Goal: Task Accomplishment & Management: Manage account settings

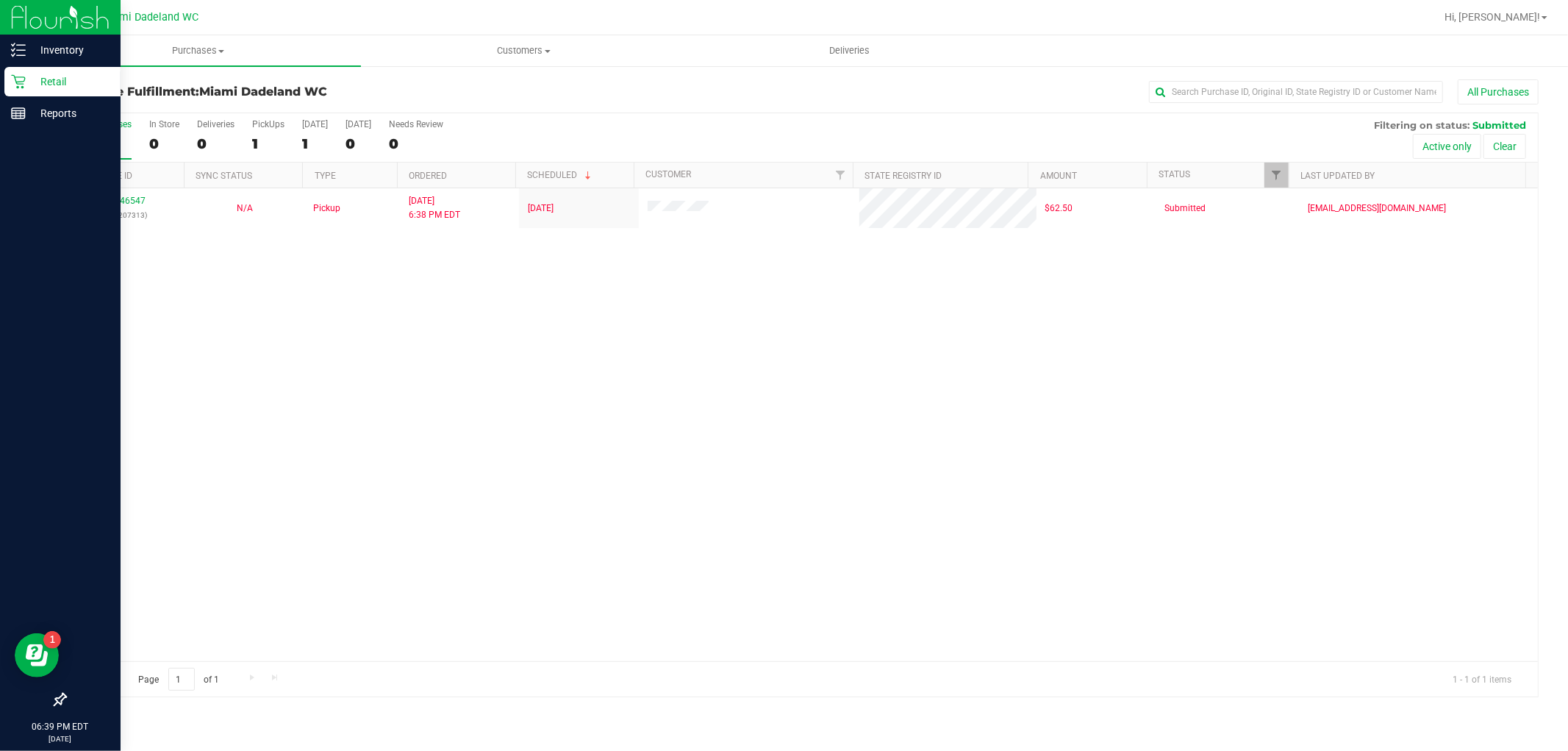
click at [30, 79] on p "Retail" at bounding box center [70, 81] width 89 height 18
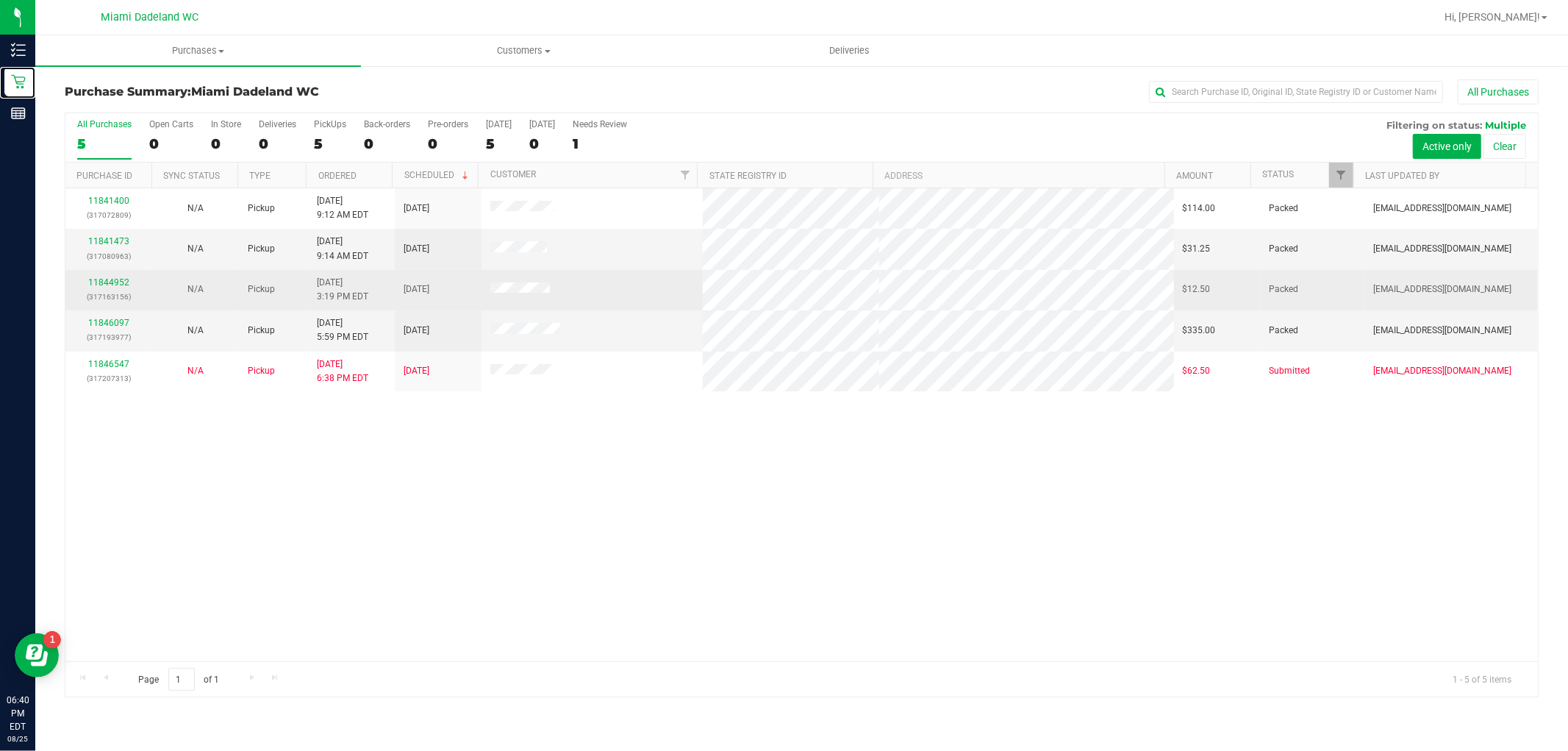
click at [0, 67] on link "Retail" at bounding box center [17, 82] width 35 height 31
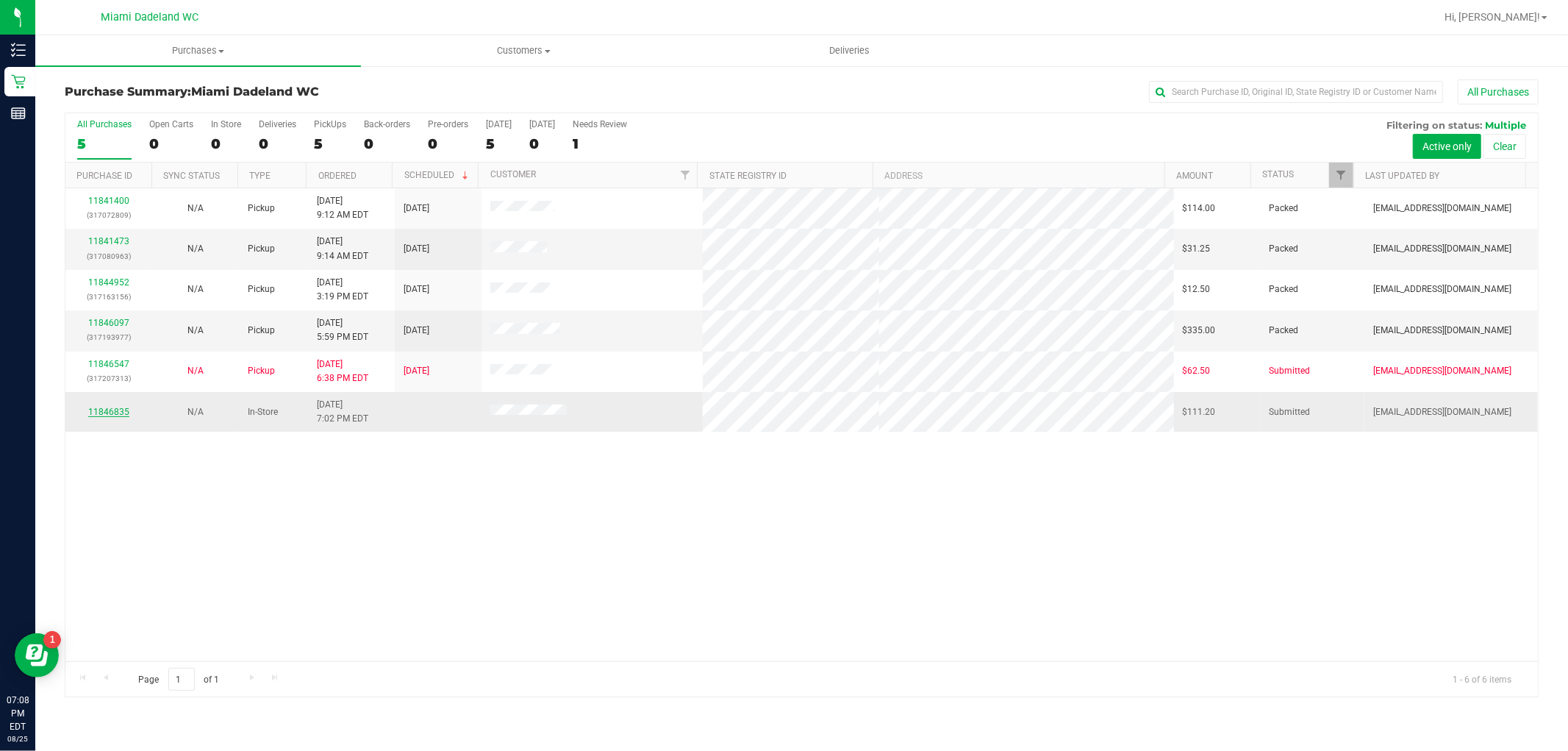
click at [117, 411] on link "11846835" at bounding box center [109, 412] width 41 height 10
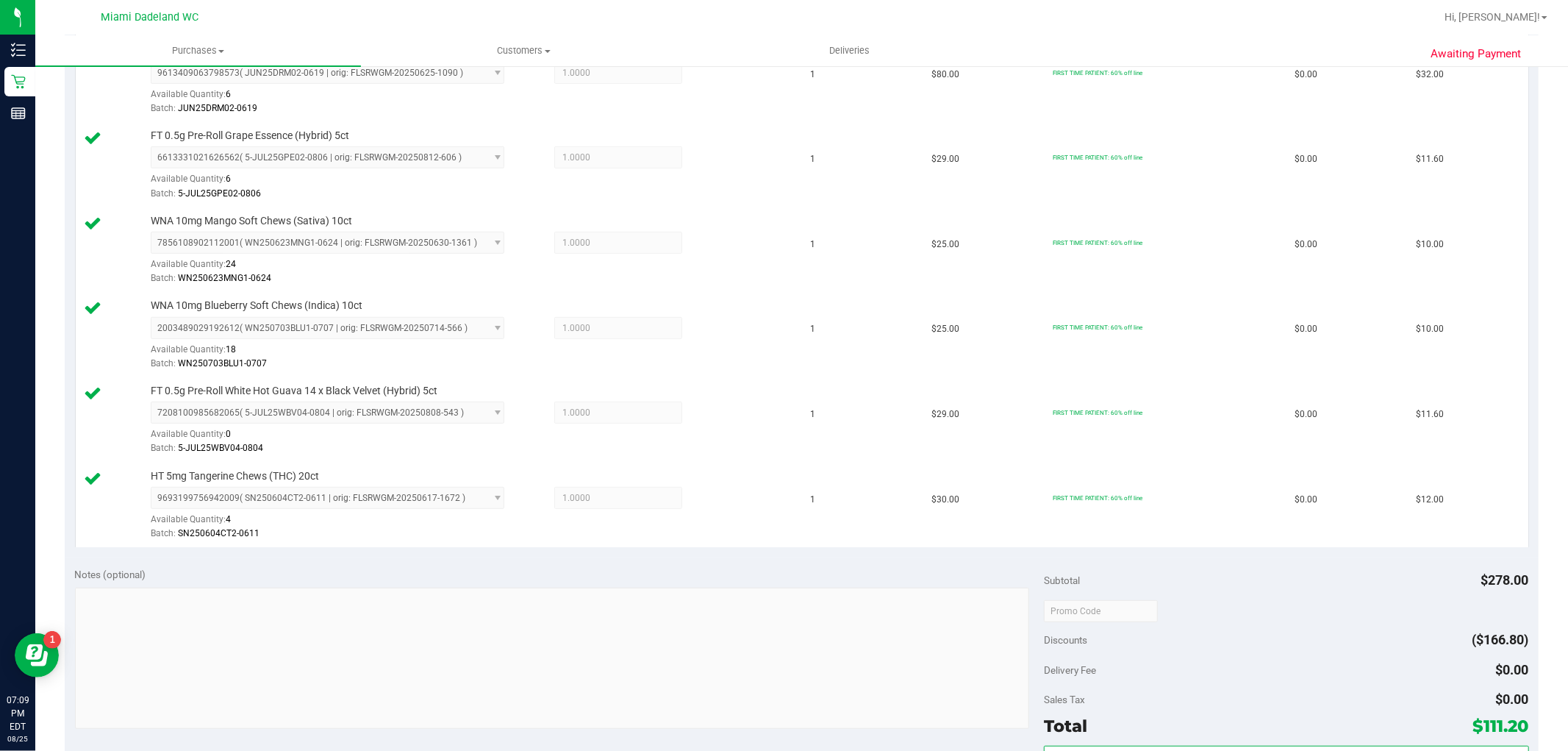
scroll to position [490, 0]
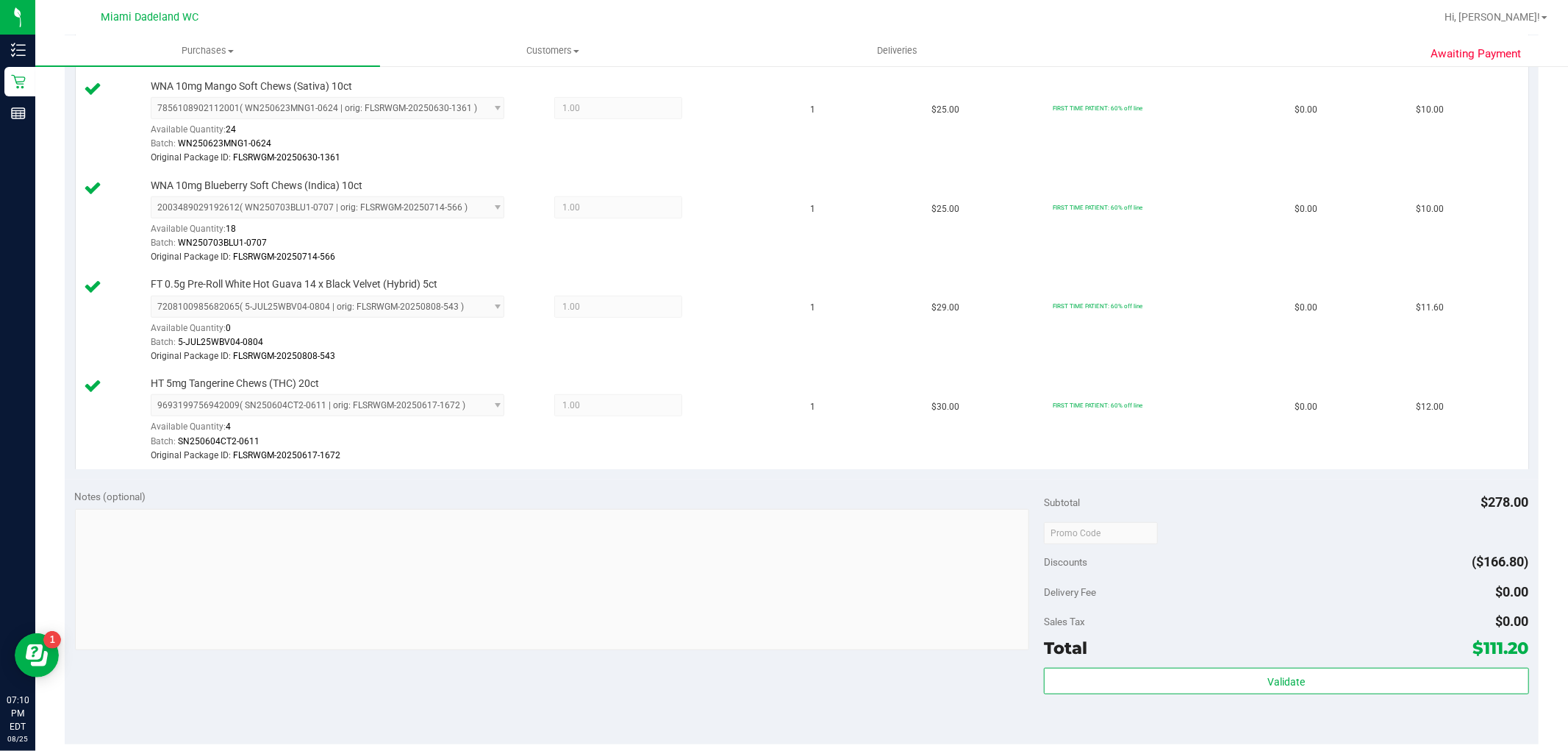
scroll to position [981, 0]
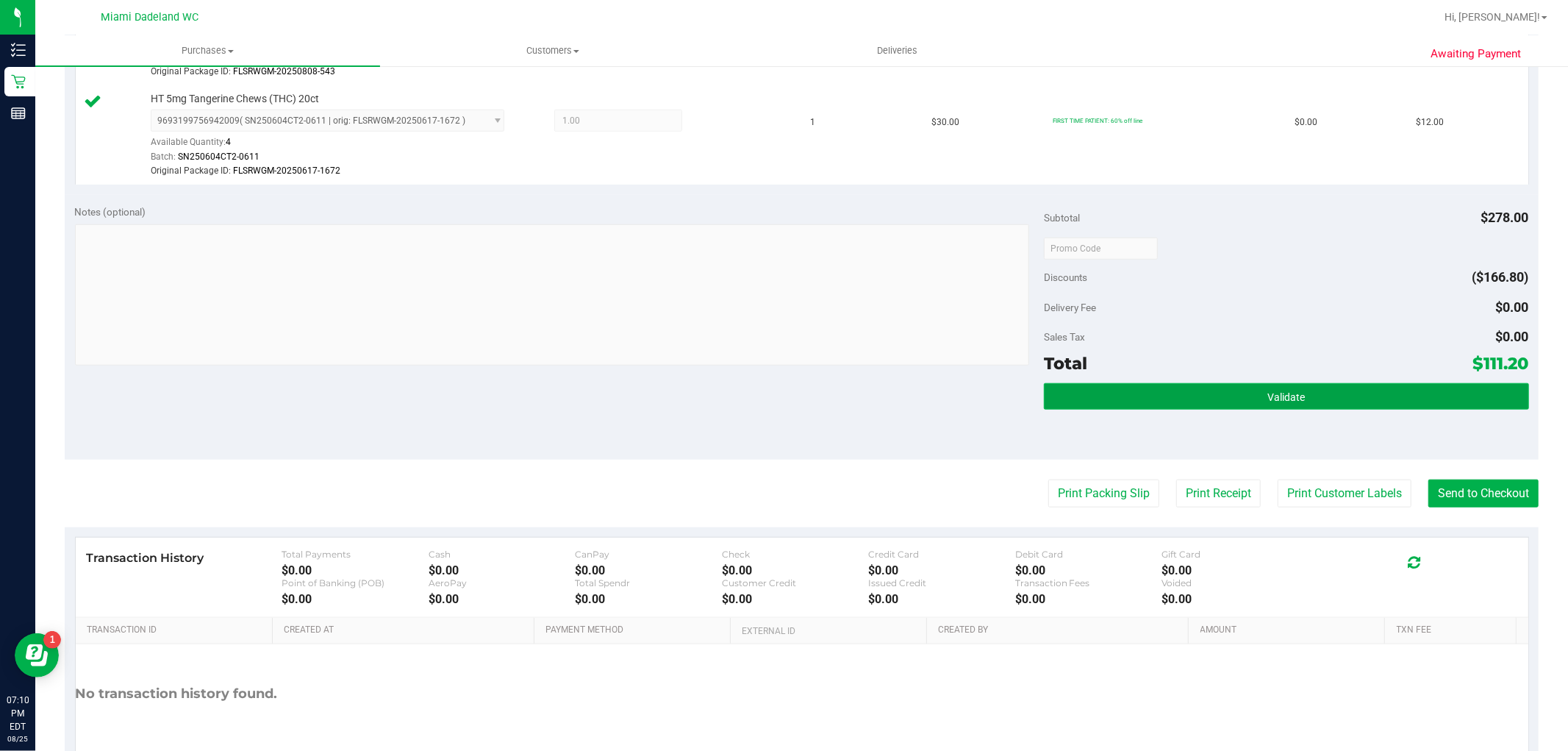
click at [1180, 395] on button "Validate" at bounding box center [1286, 396] width 485 height 27
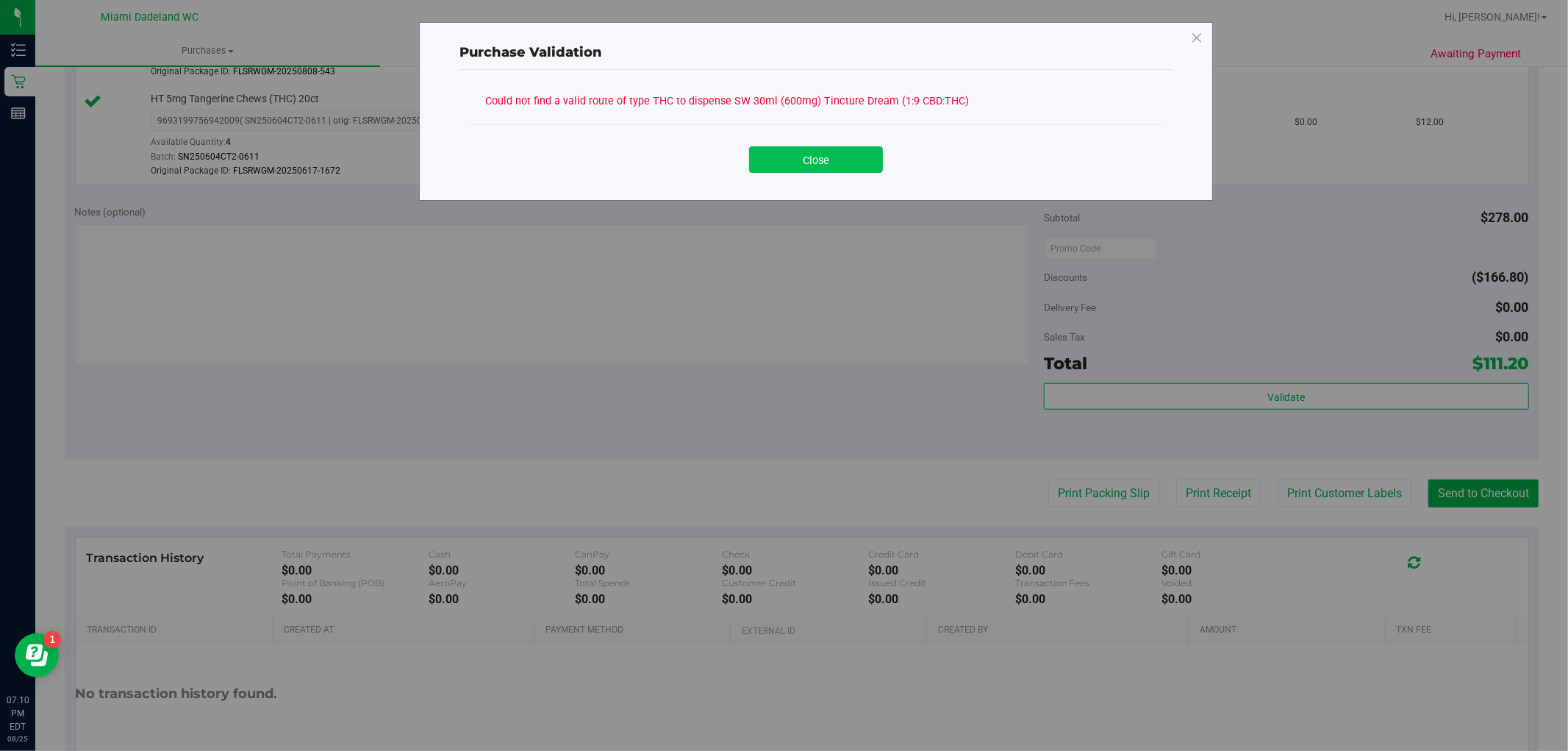
click at [774, 156] on button "Close" at bounding box center [815, 160] width 133 height 27
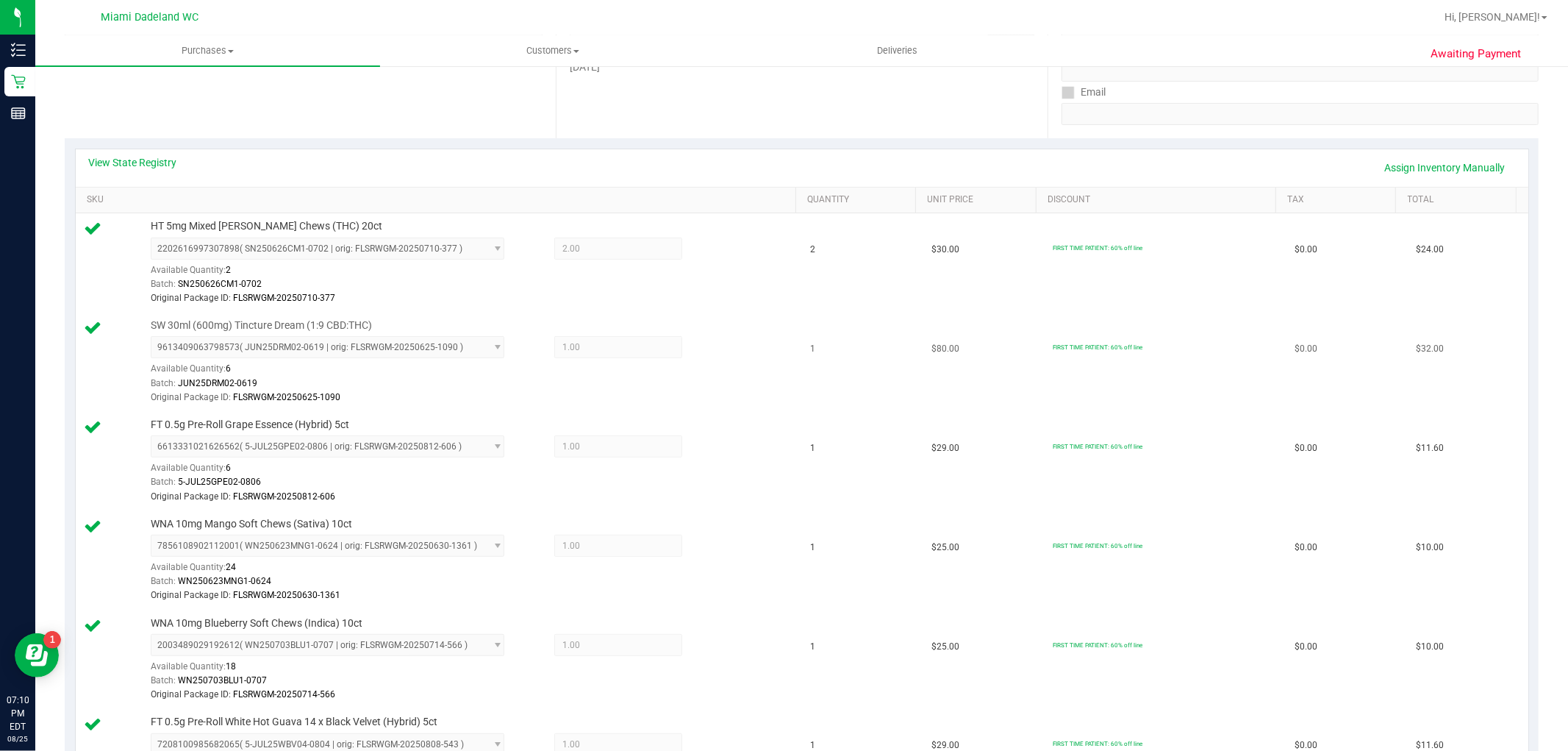
scroll to position [0, 0]
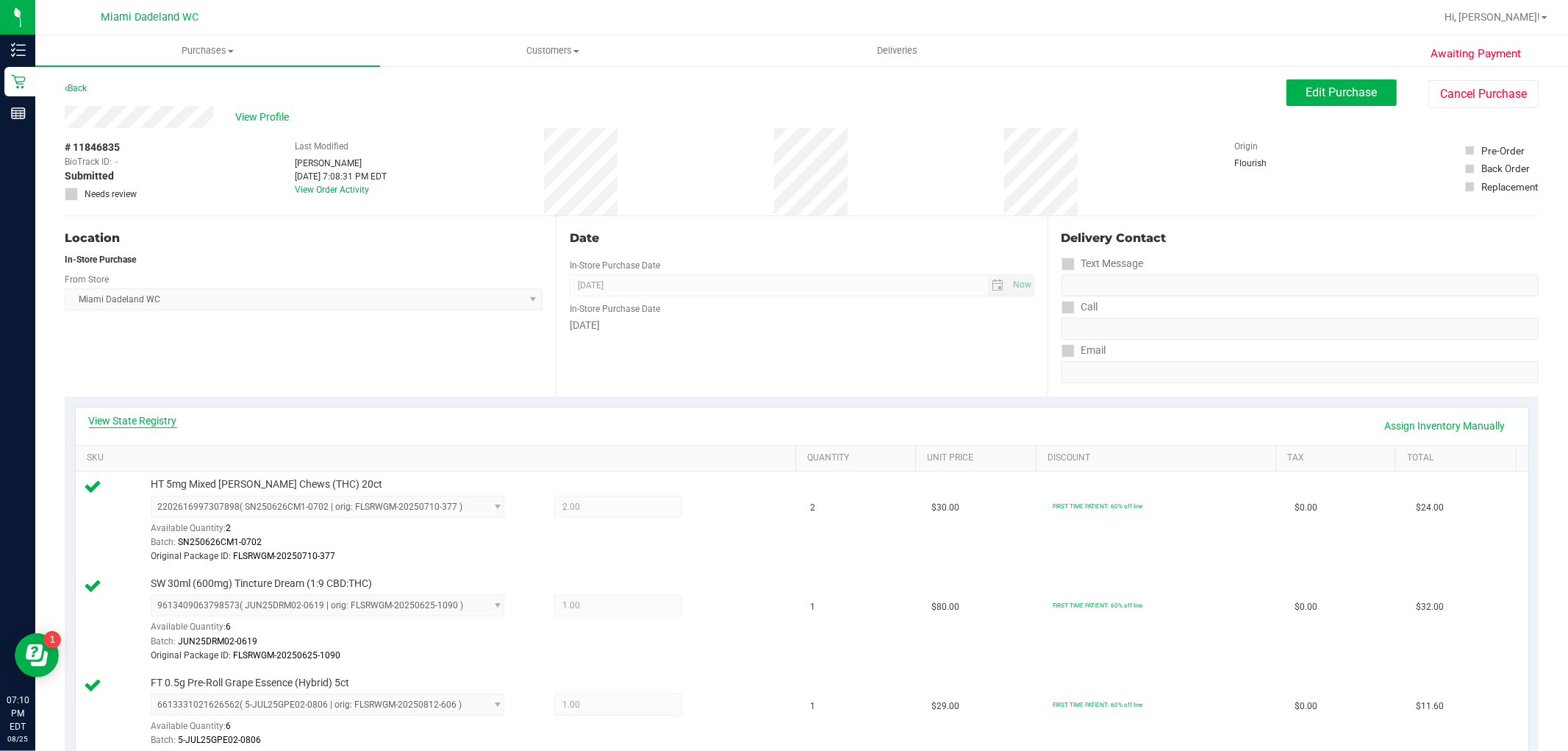
click at [155, 420] on link "View State Registry" at bounding box center [132, 420] width 89 height 14
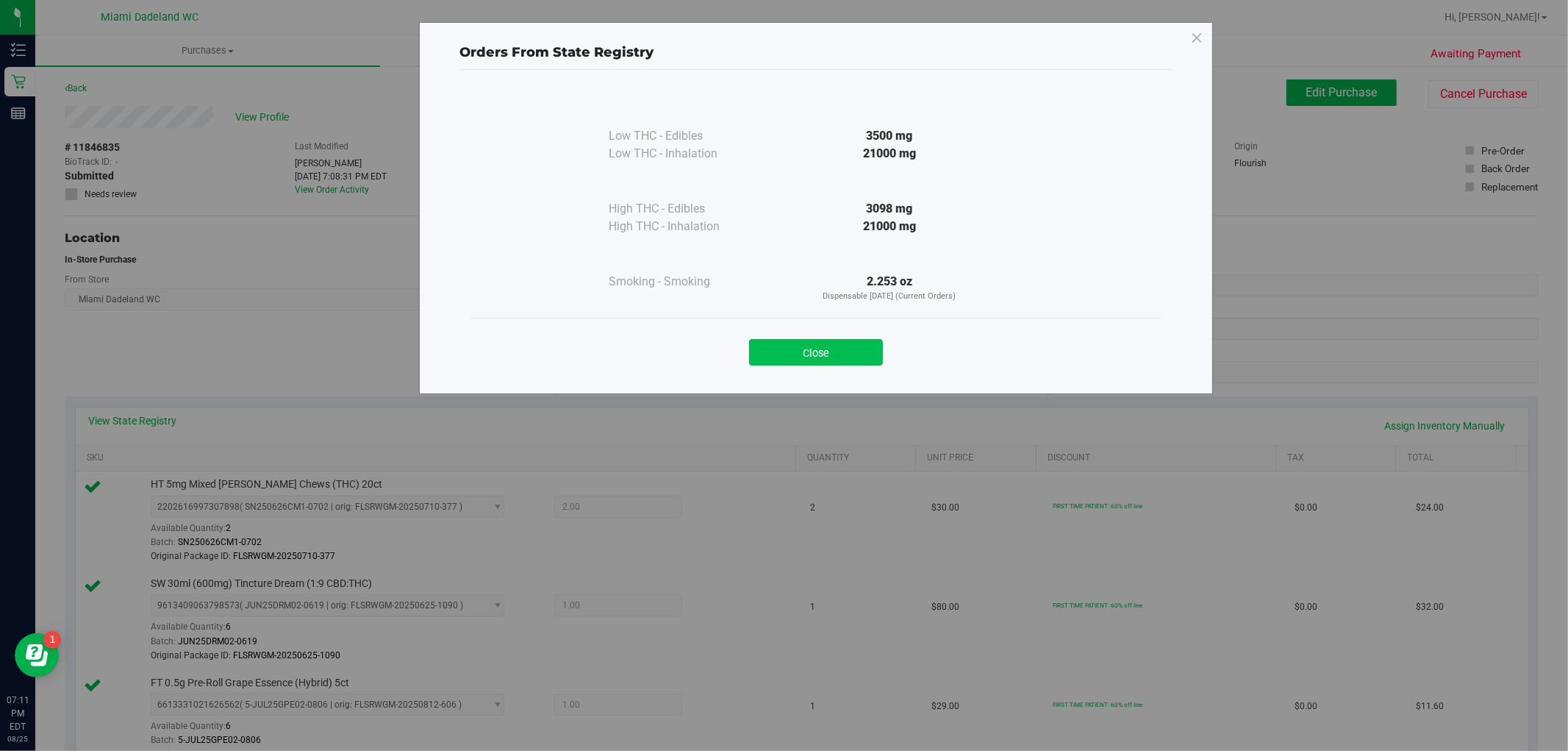
click at [866, 346] on button "Close" at bounding box center [815, 353] width 133 height 27
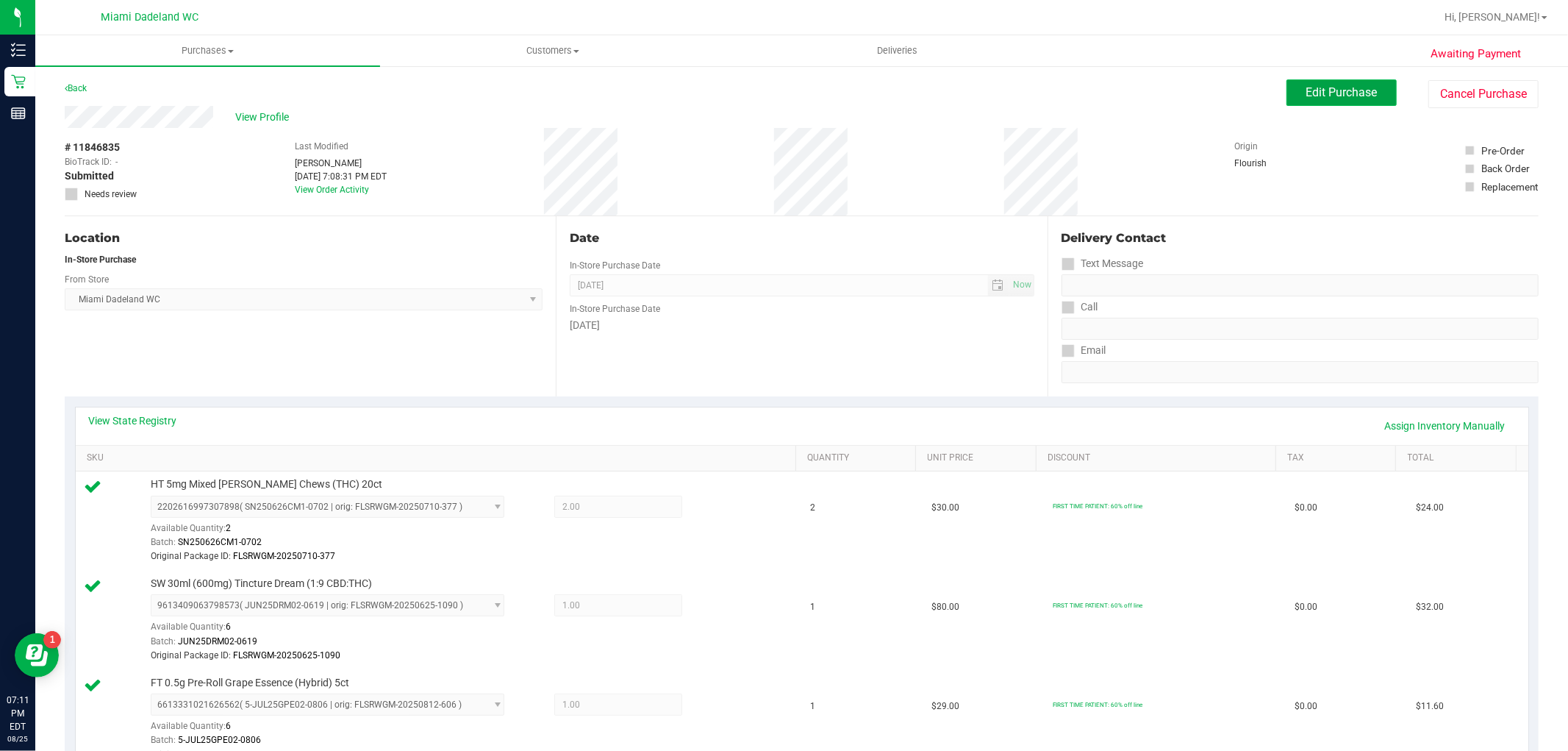
click at [1350, 99] on button "Edit Purchase" at bounding box center [1341, 92] width 111 height 27
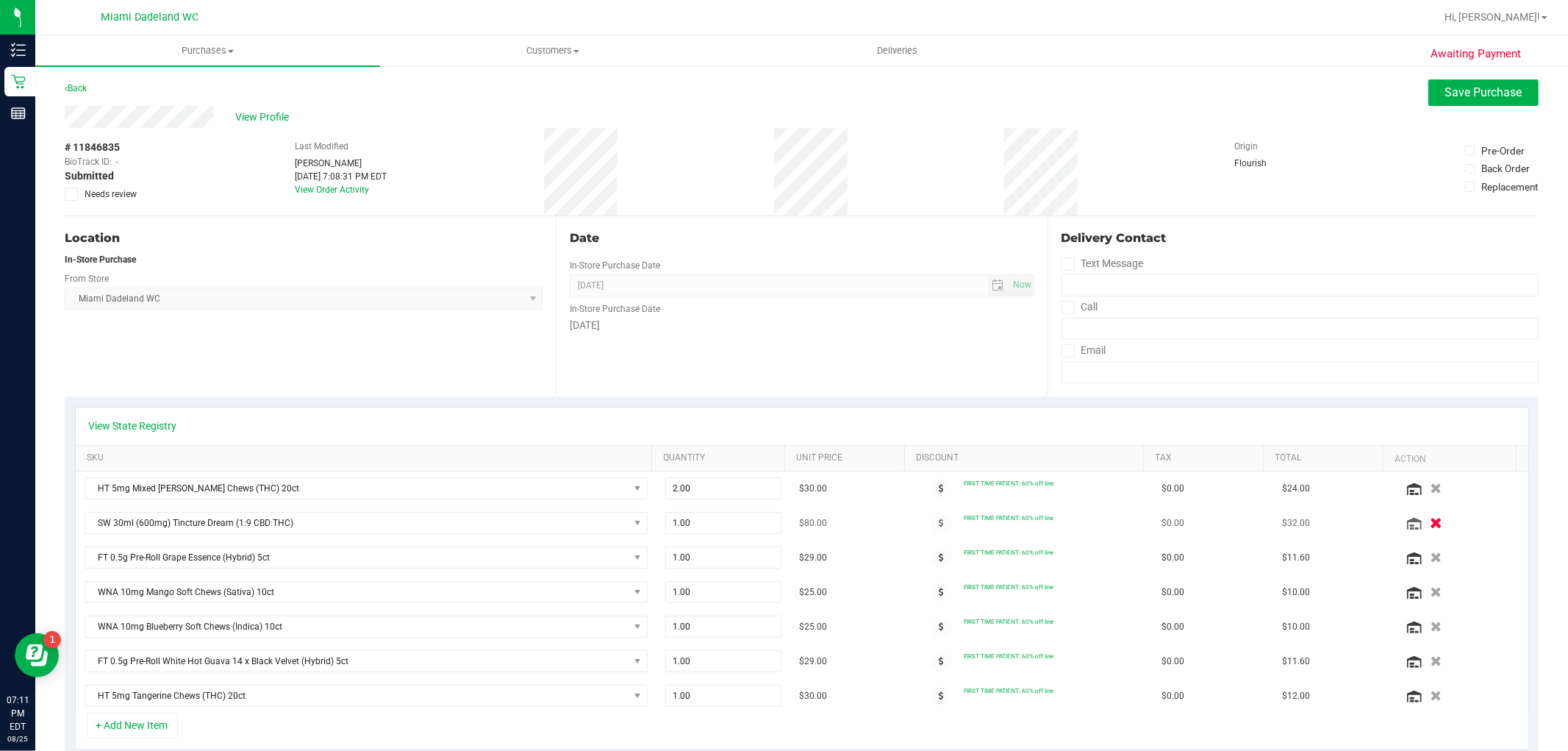
click at [1430, 523] on icon "button" at bounding box center [1436, 523] width 12 height 11
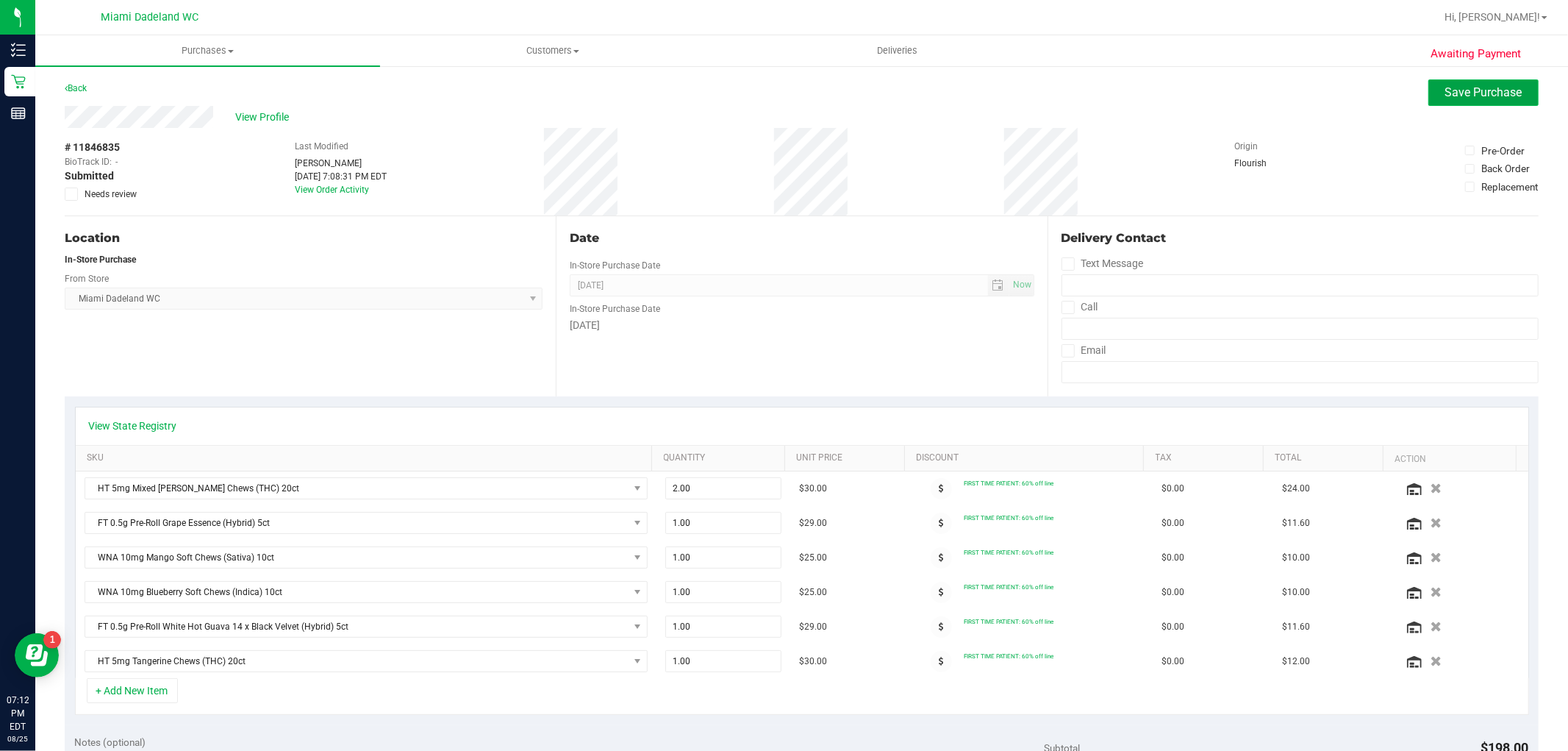
click at [1445, 86] on span "Save Purchase" at bounding box center [1483, 92] width 77 height 14
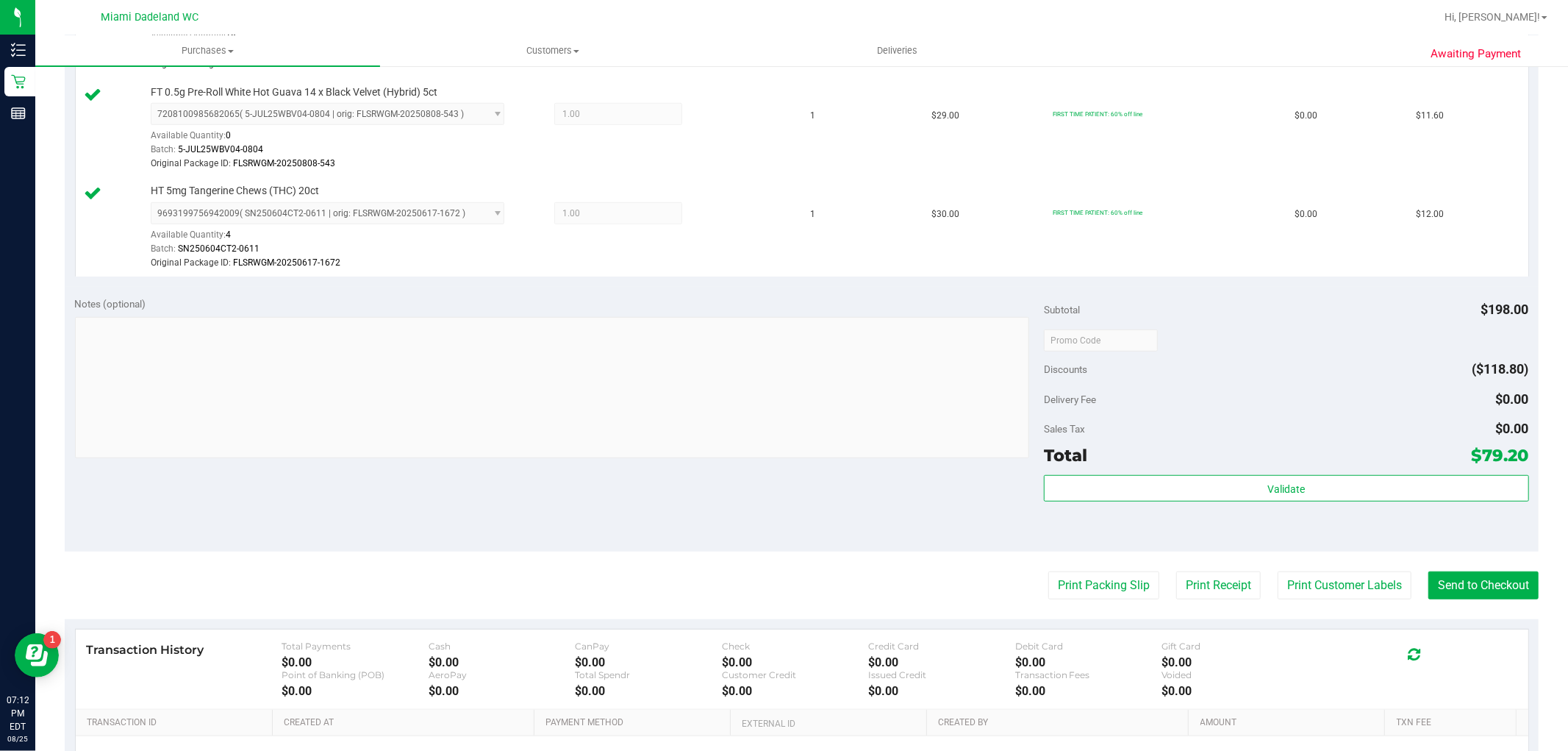
scroll to position [817, 0]
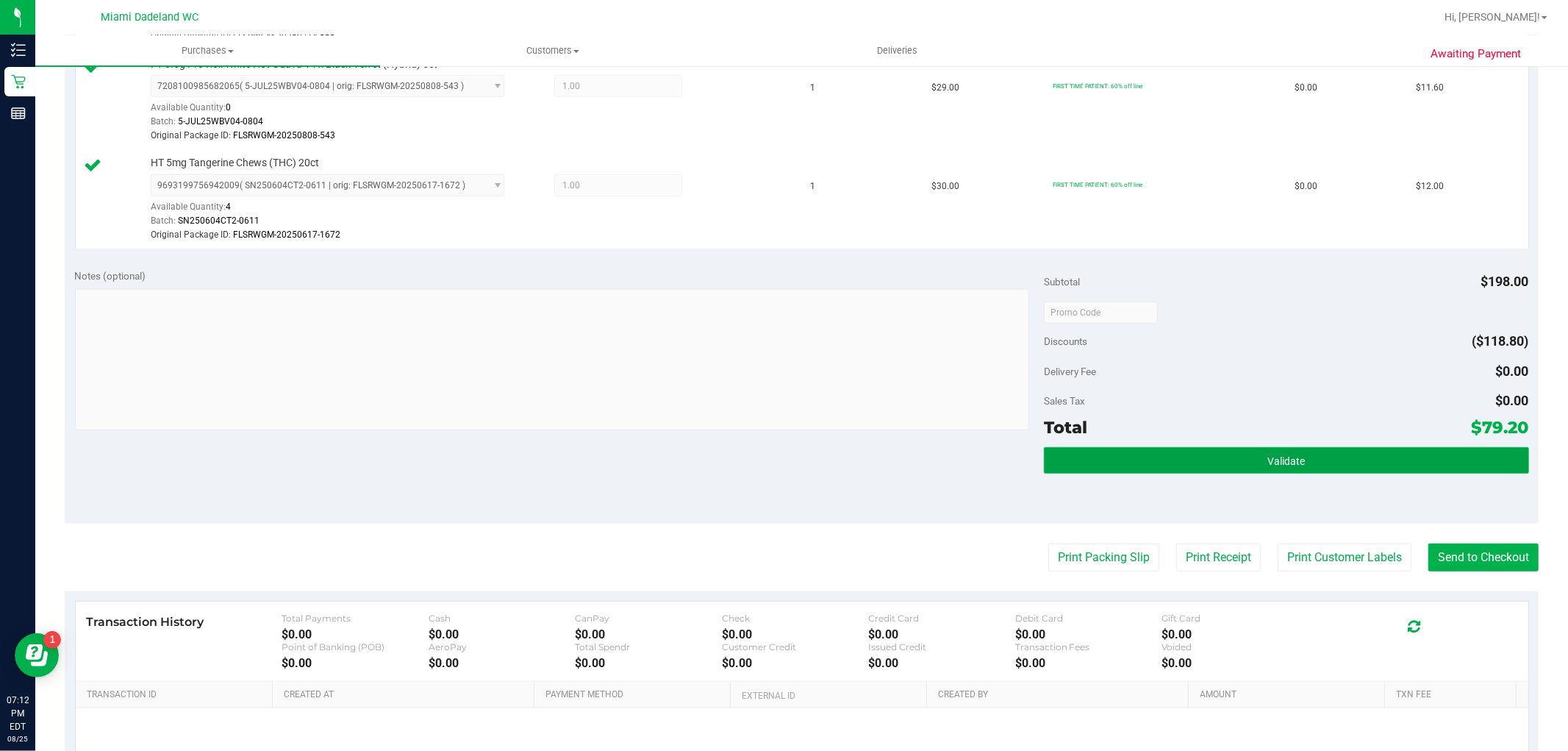
click at [1313, 453] on button "Validate" at bounding box center [1286, 460] width 485 height 27
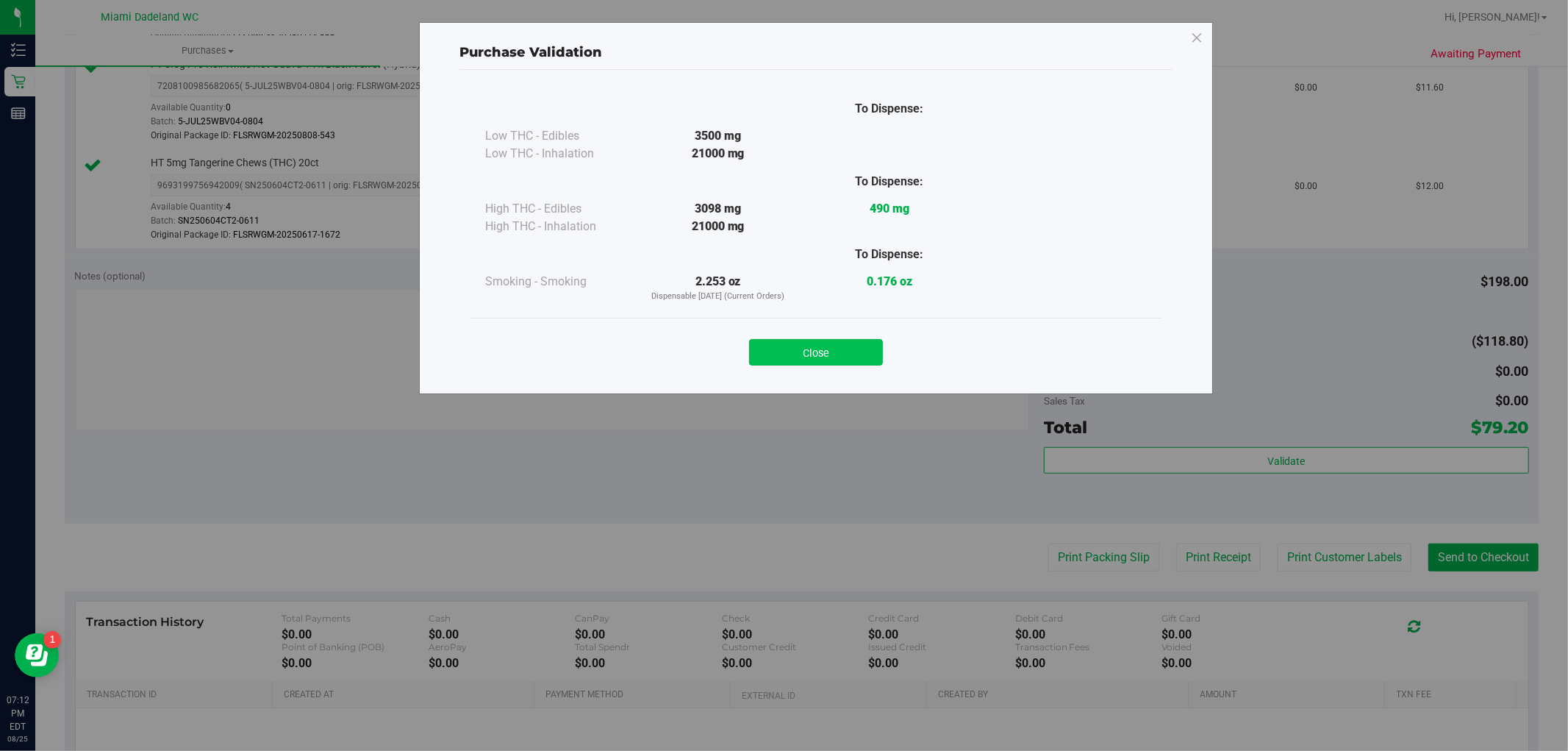
click at [835, 350] on button "Close" at bounding box center [815, 353] width 133 height 27
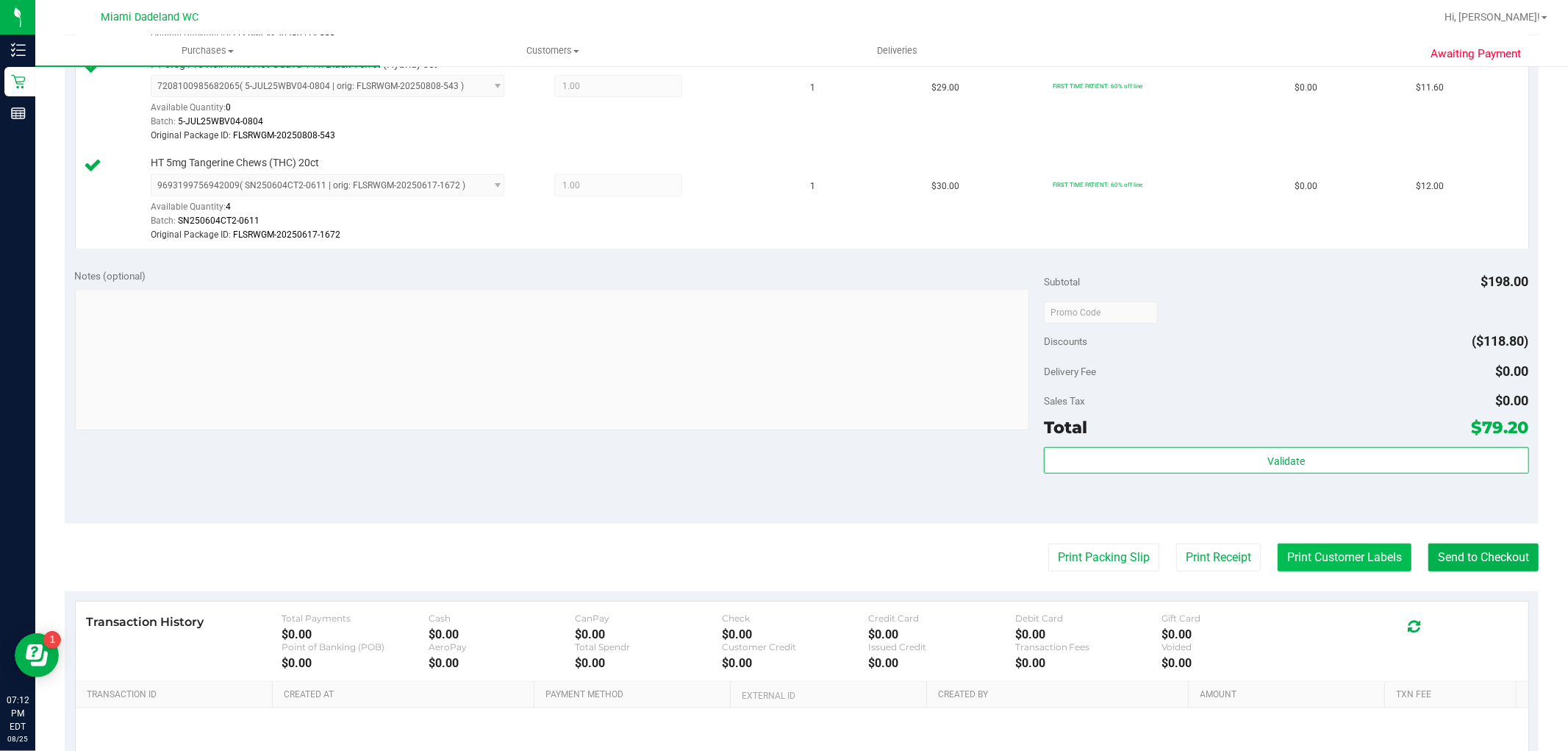
click at [1325, 553] on button "Print Customer Labels" at bounding box center [1344, 557] width 133 height 28
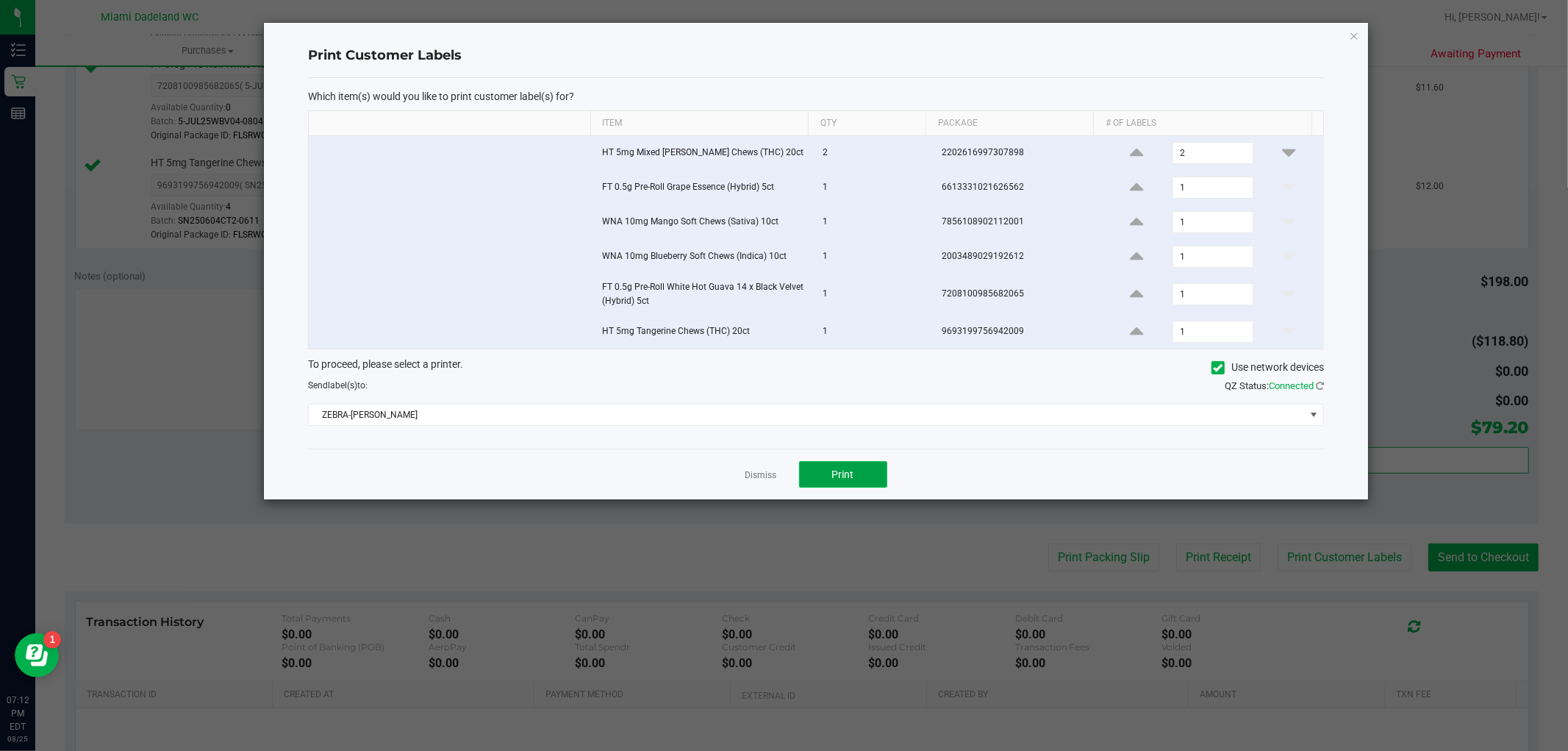
click at [842, 471] on span "Print" at bounding box center [843, 475] width 22 height 11
click at [767, 472] on link "Dismiss" at bounding box center [761, 475] width 31 height 12
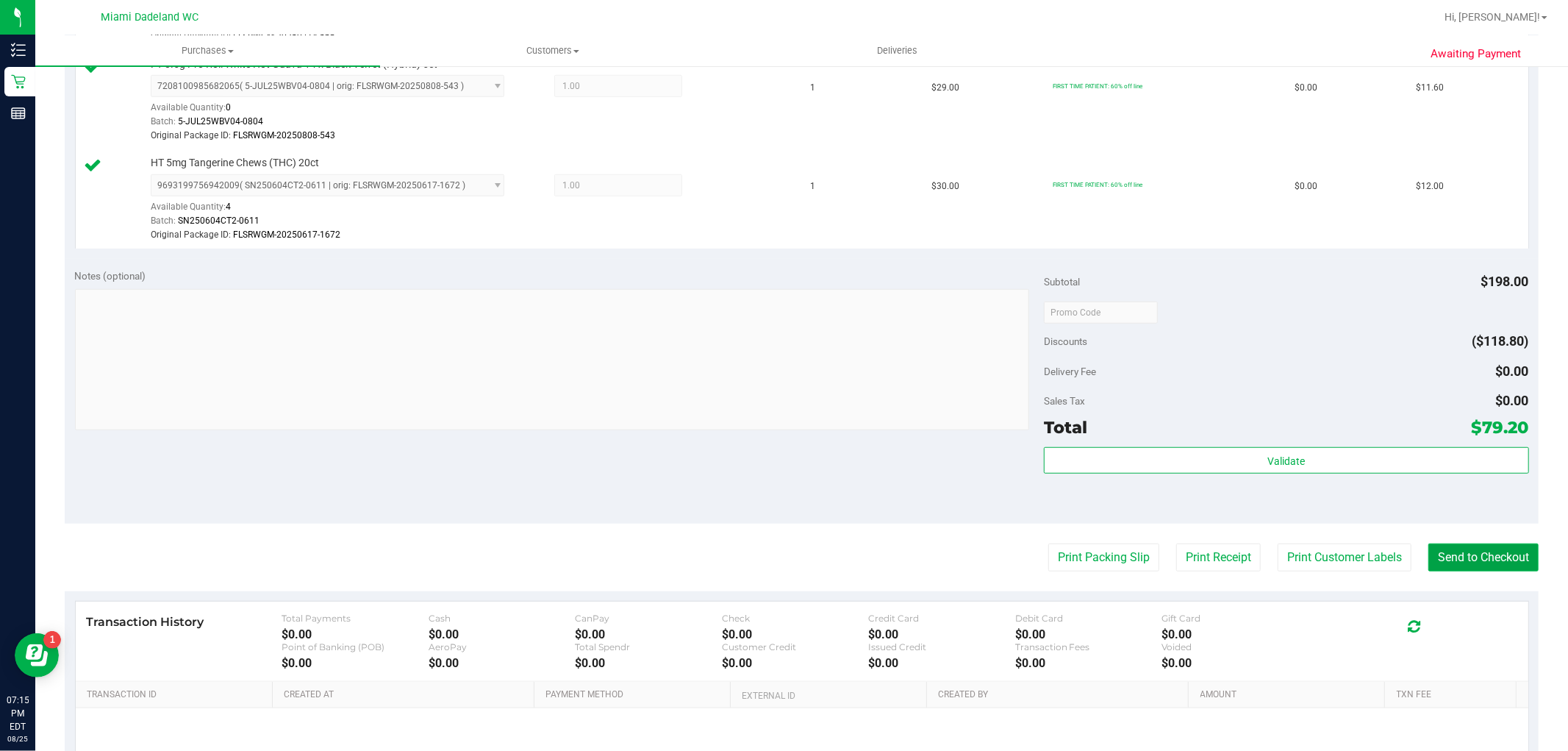
click at [1463, 548] on button "Send to Checkout" at bounding box center [1483, 557] width 111 height 28
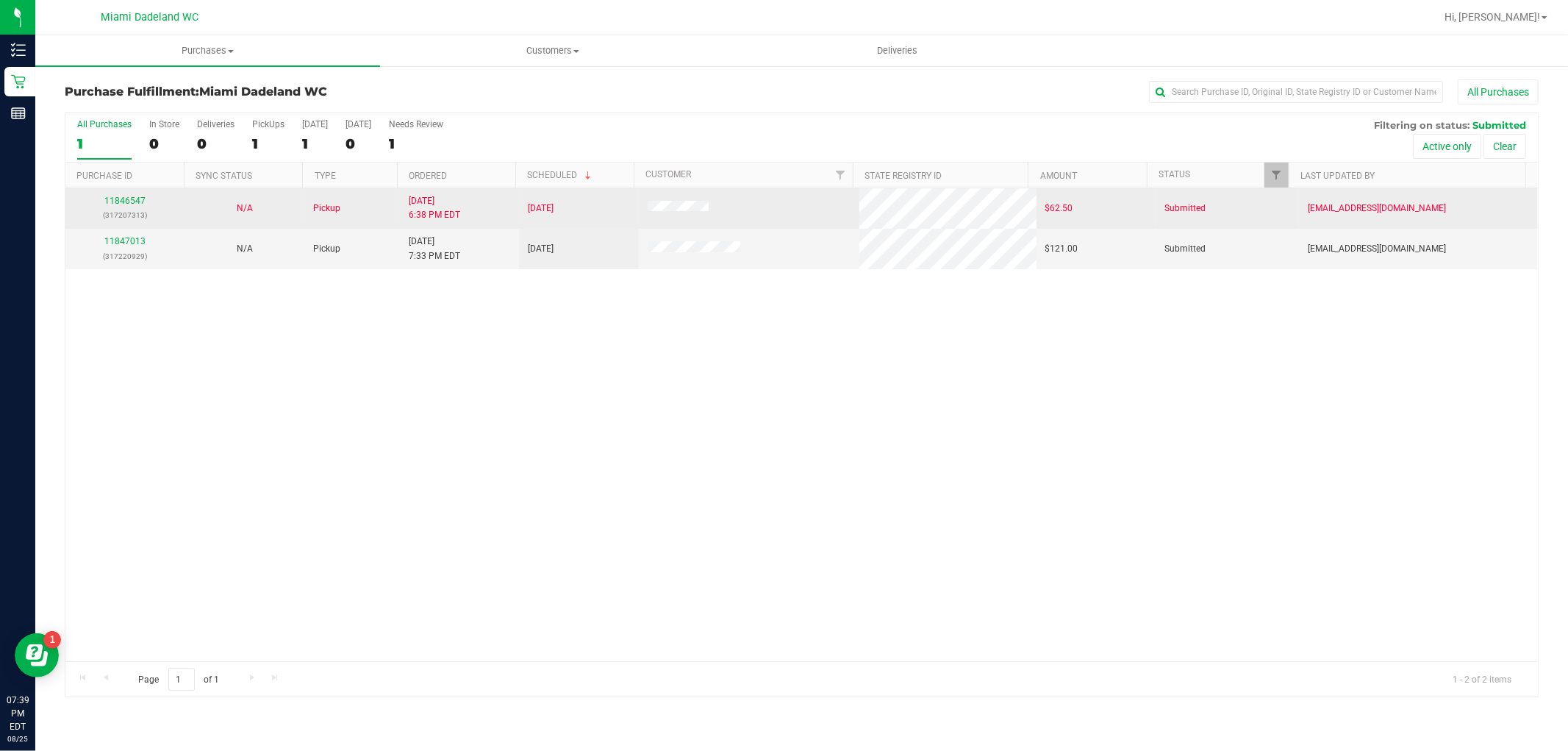
click at [134, 207] on div "11846547 (317207313)" at bounding box center [125, 208] width 101 height 28
click at [137, 200] on link "11846547" at bounding box center [125, 200] width 41 height 10
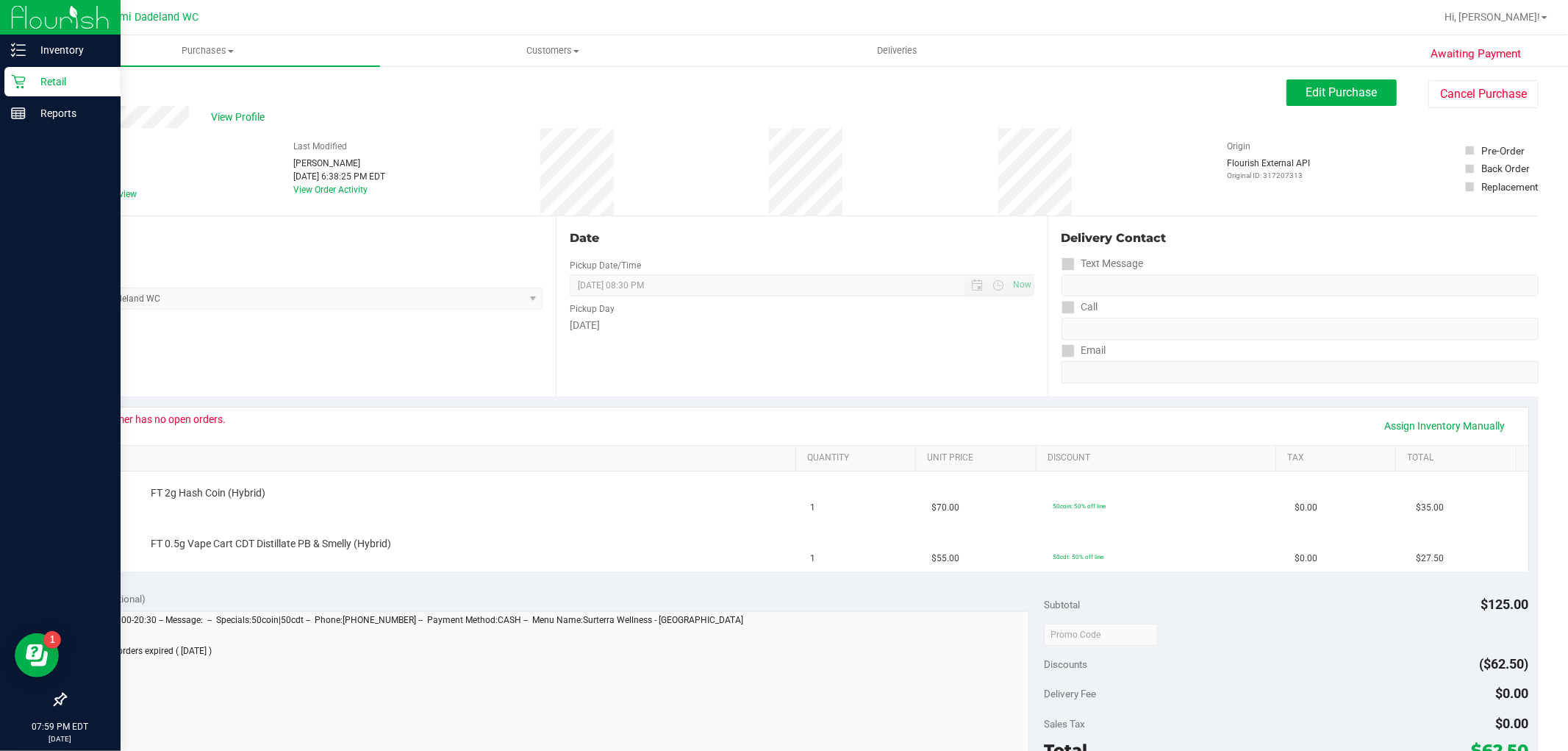
click at [18, 78] on icon at bounding box center [18, 81] width 14 height 14
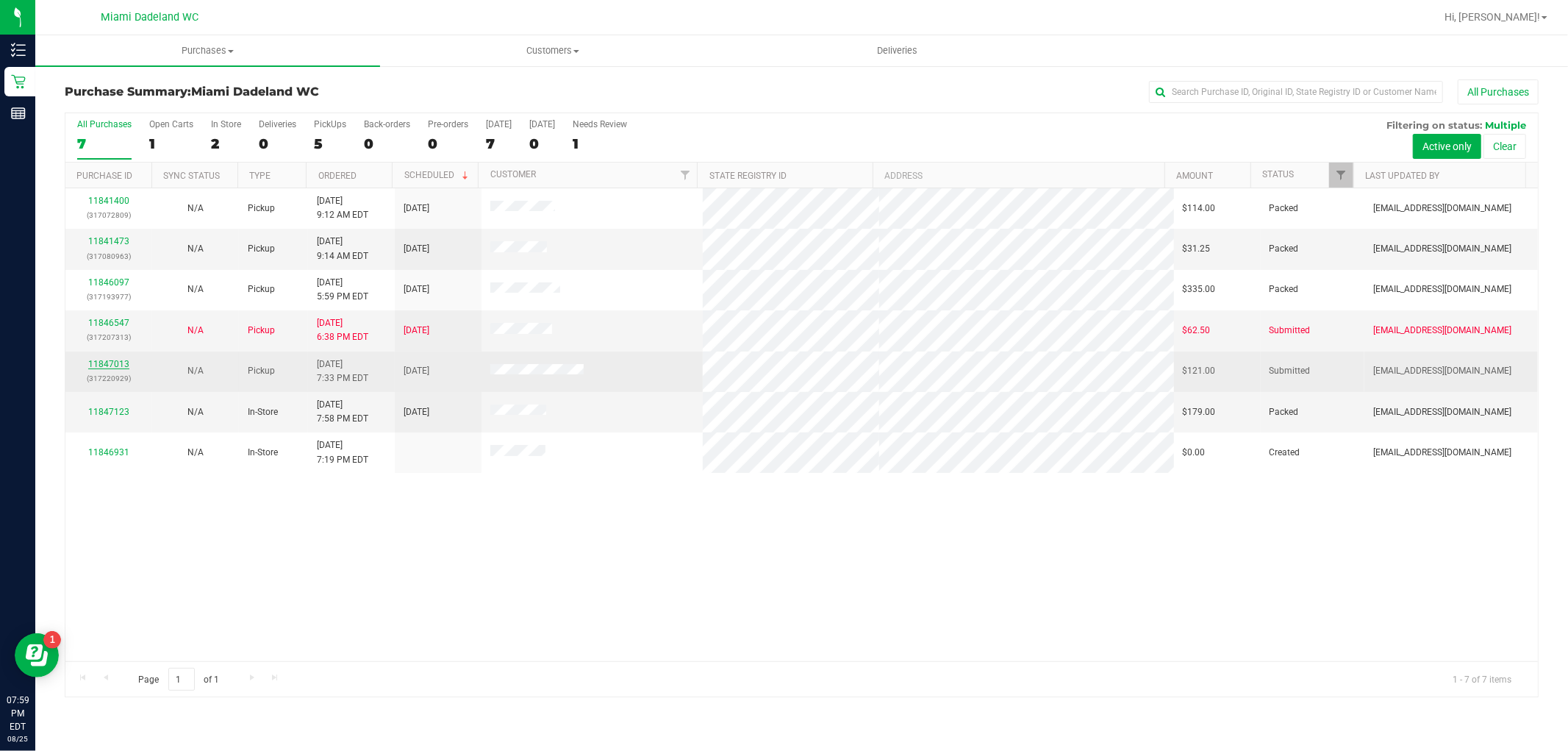
click at [118, 363] on link "11847013" at bounding box center [109, 364] width 41 height 10
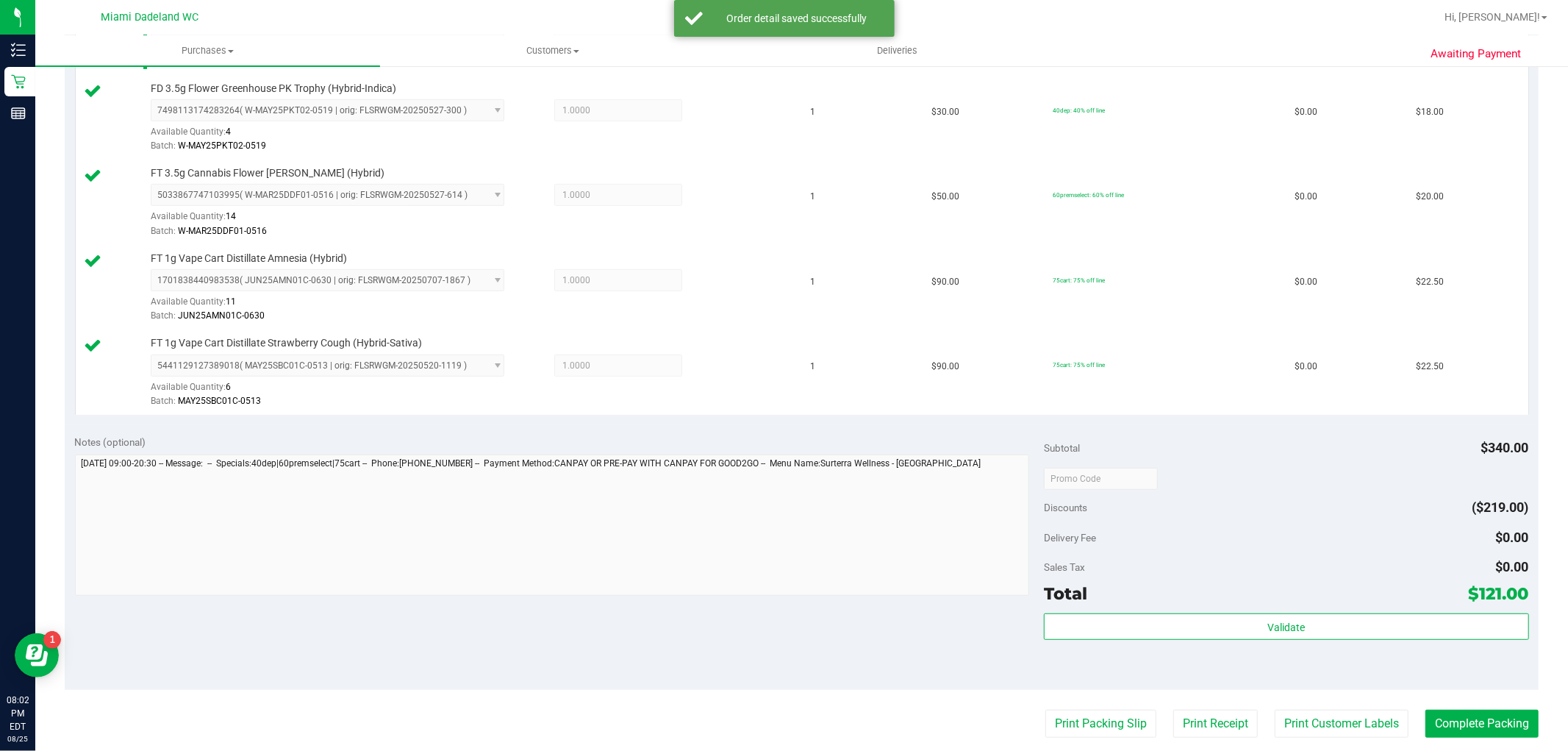
scroll to position [653, 0]
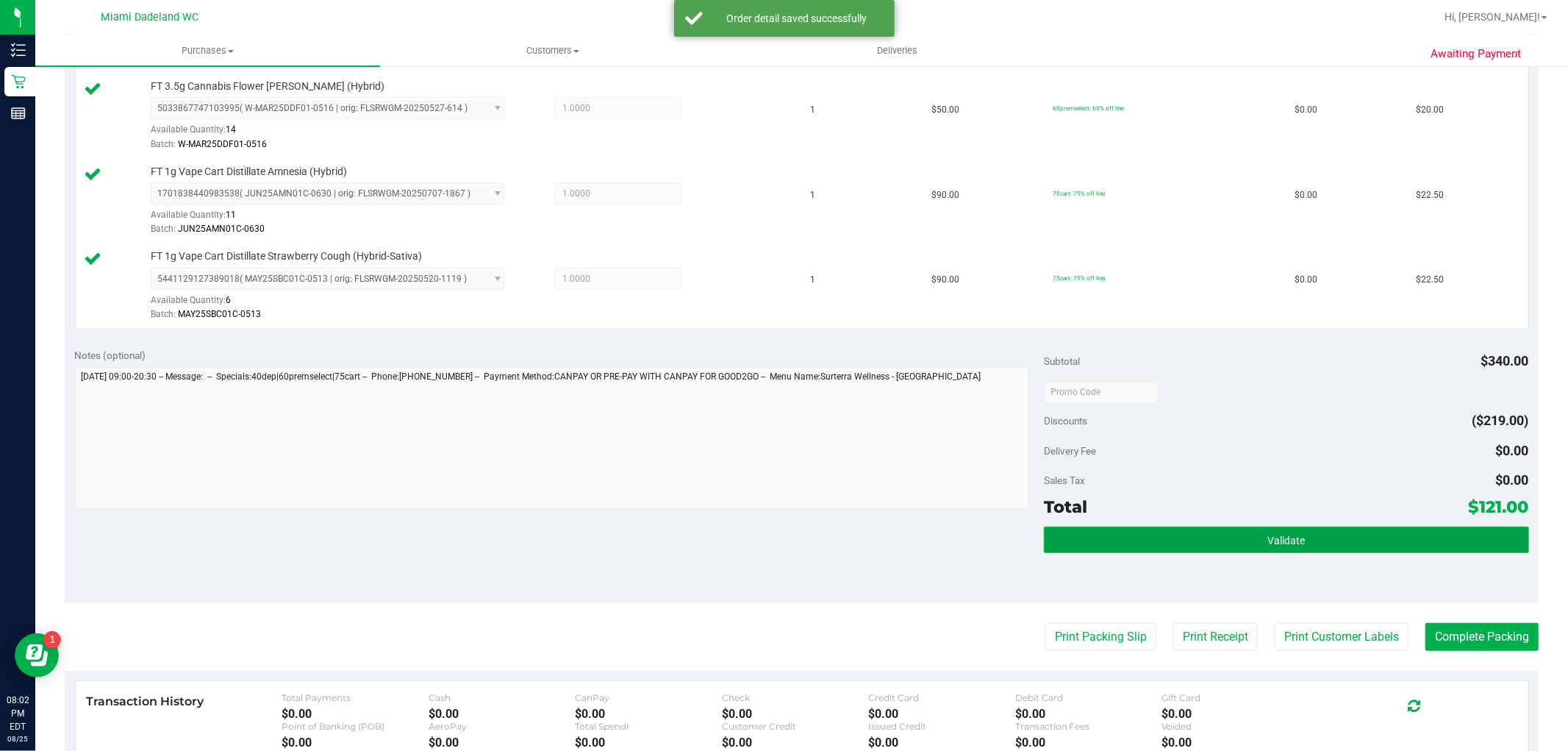
click at [1297, 537] on button "Validate" at bounding box center [1286, 540] width 485 height 27
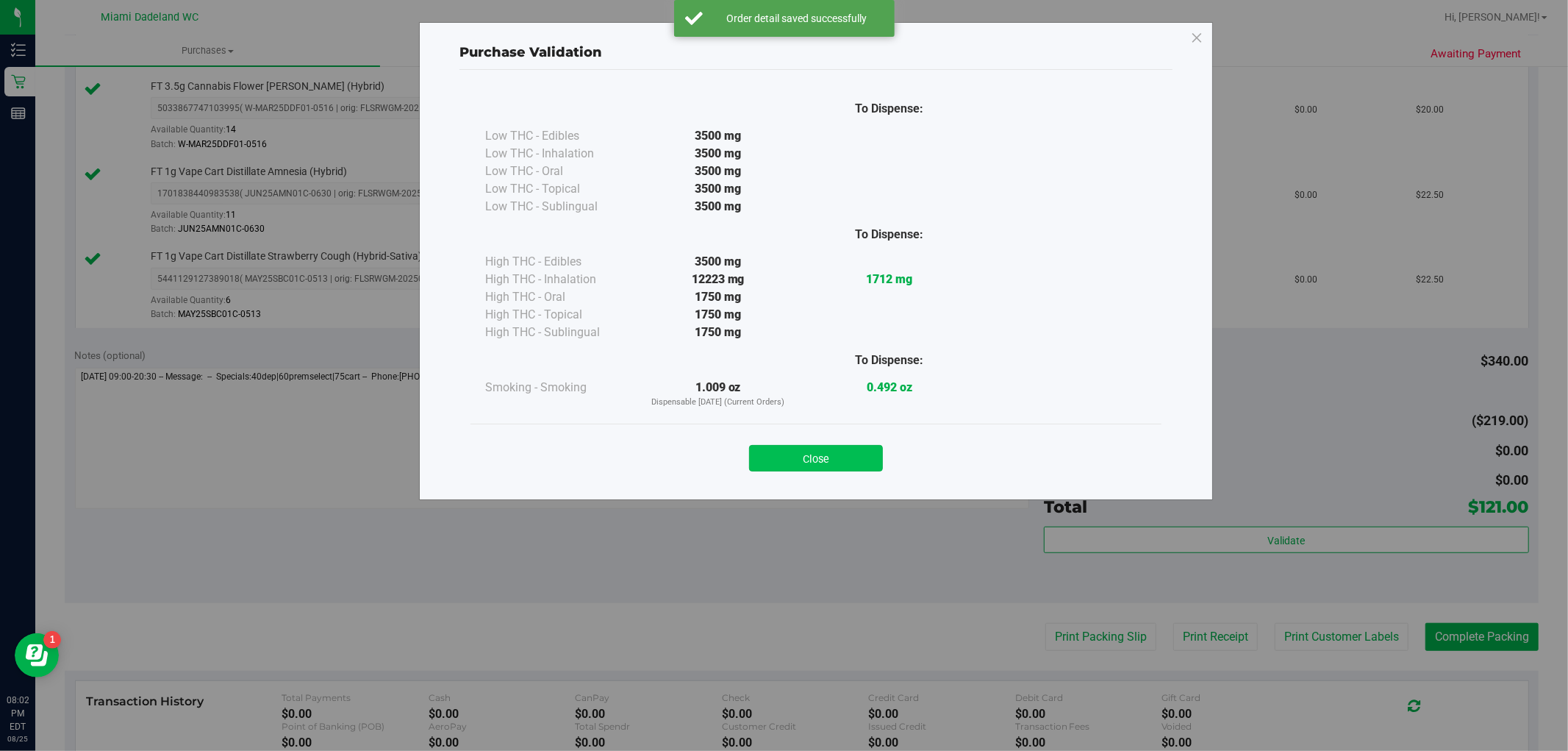
click at [806, 450] on button "Close" at bounding box center [815, 458] width 133 height 27
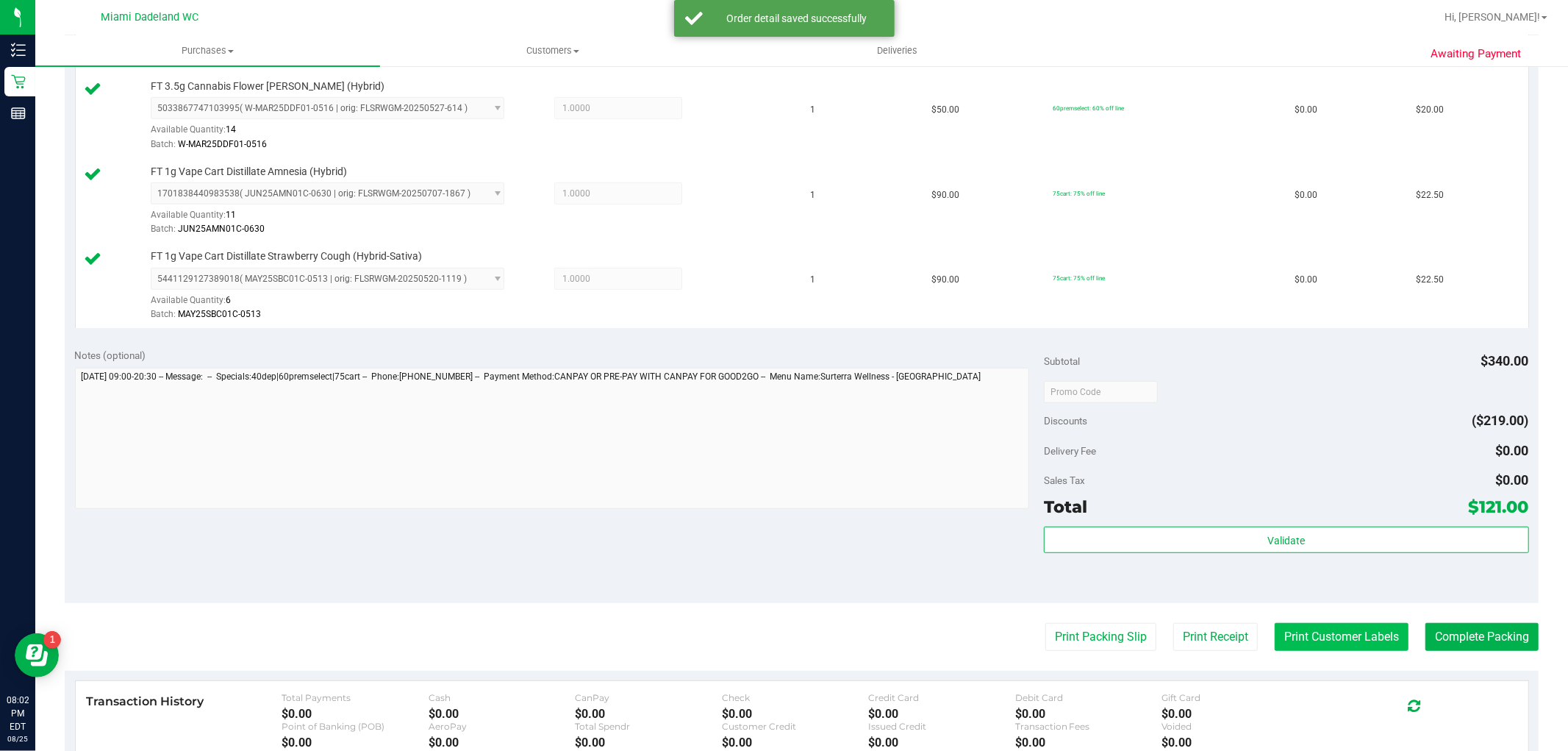
click at [1292, 642] on button "Print Customer Labels" at bounding box center [1341, 637] width 133 height 28
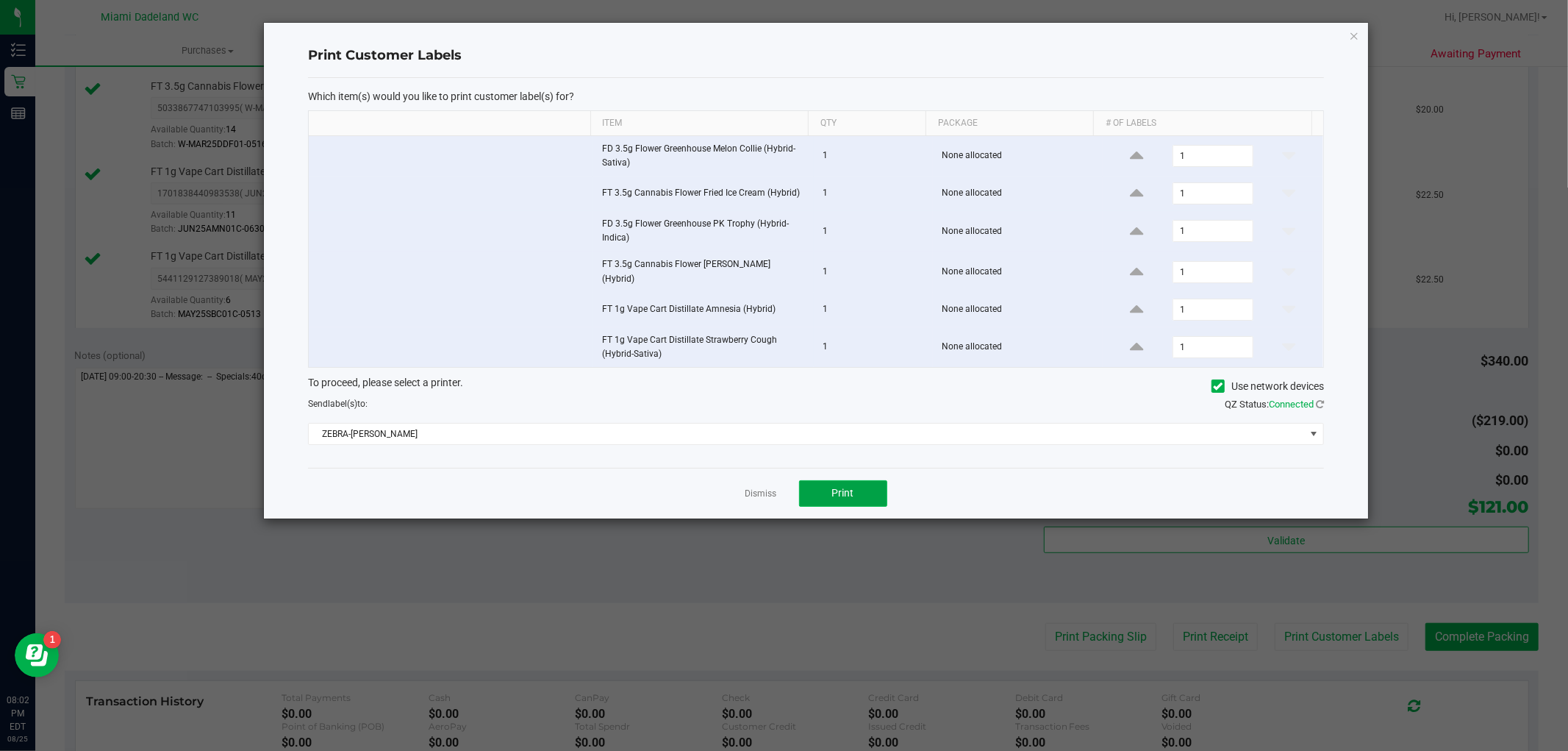
click at [858, 485] on button "Print" at bounding box center [843, 494] width 89 height 27
click at [762, 495] on link "Dismiss" at bounding box center [761, 494] width 31 height 12
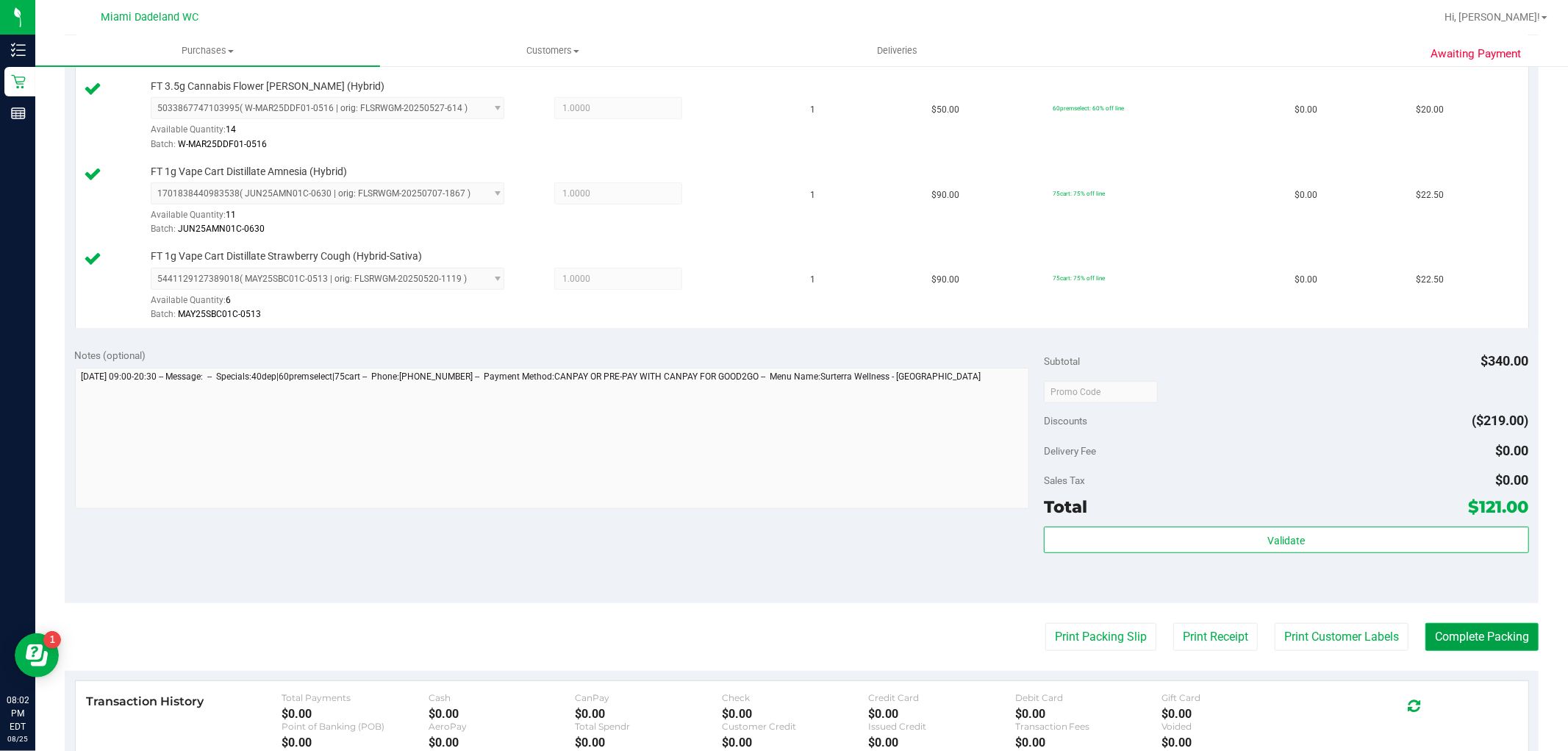
click at [1474, 645] on button "Complete Packing" at bounding box center [1481, 637] width 113 height 28
